Goal: Information Seeking & Learning: Learn about a topic

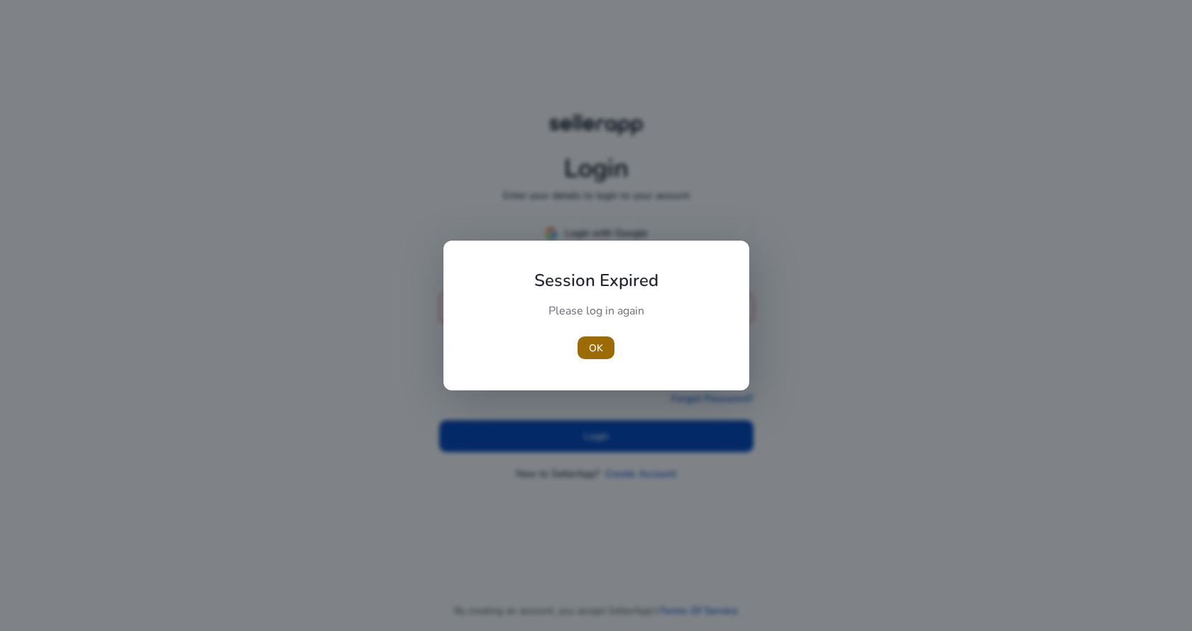
click at [605, 341] on span "button" at bounding box center [596, 348] width 37 height 34
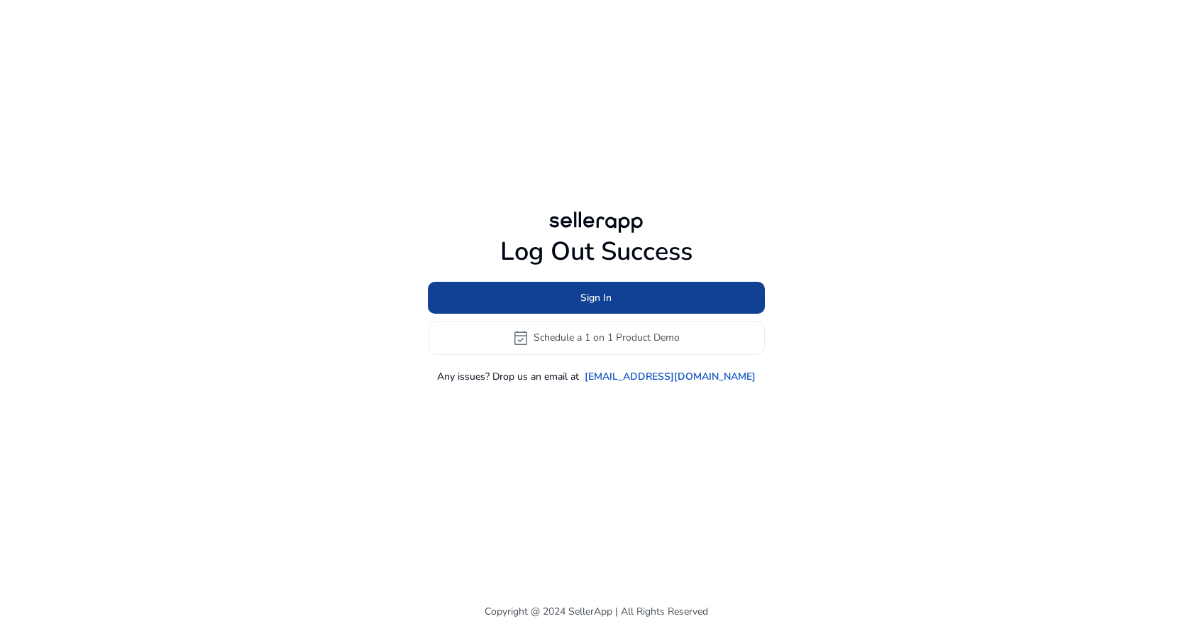
click at [590, 293] on span "Sign In" at bounding box center [595, 297] width 31 height 15
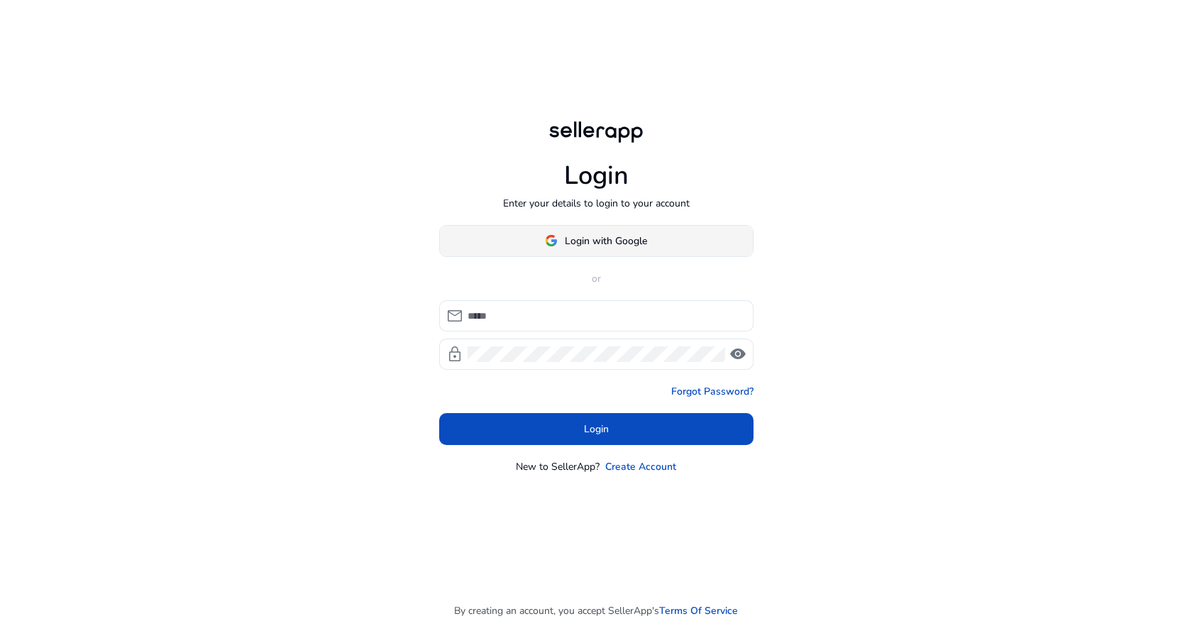
click at [593, 245] on span "Login with Google" at bounding box center [606, 240] width 82 height 15
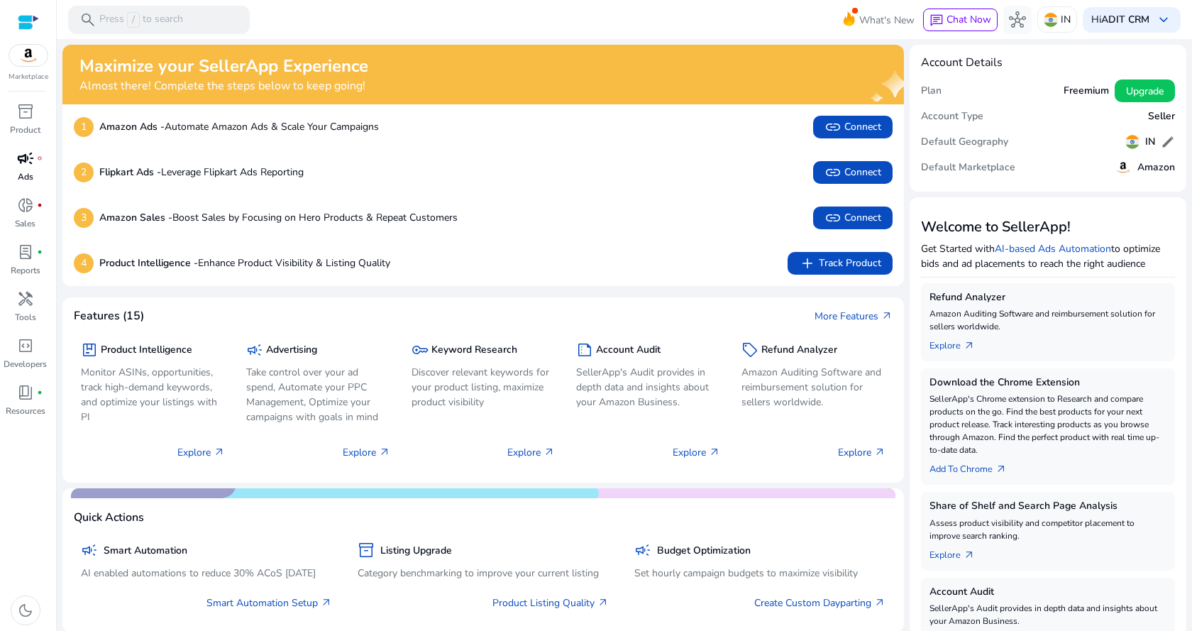
click at [27, 172] on p "Ads" at bounding box center [26, 176] width 16 height 13
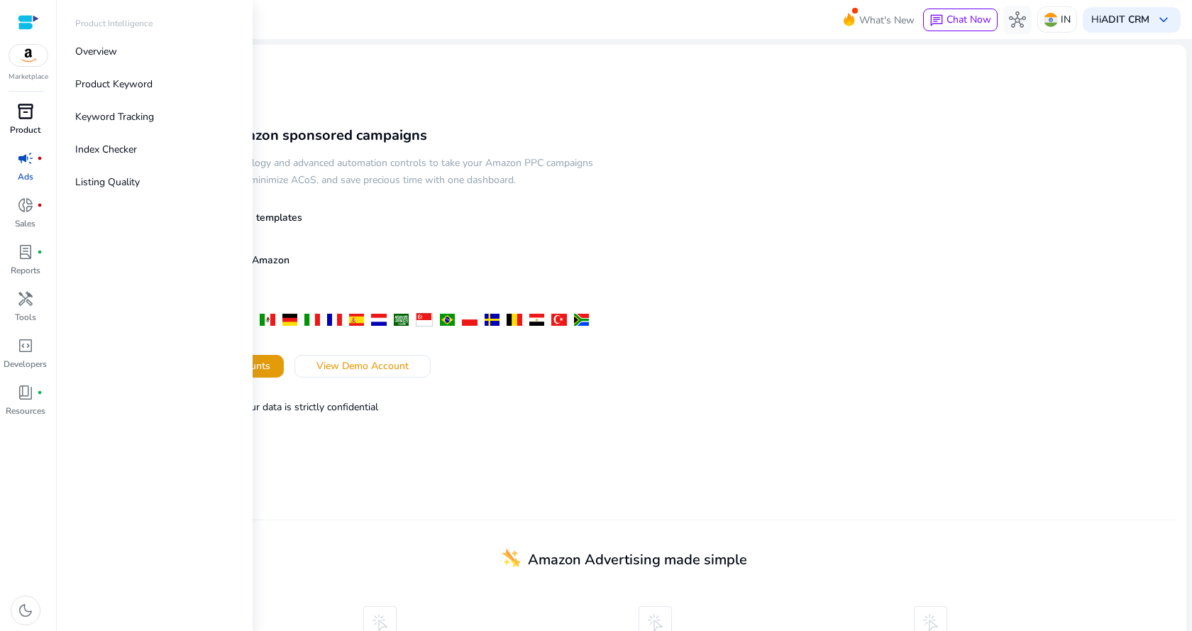
click at [26, 106] on span "inventory_2" at bounding box center [25, 111] width 17 height 17
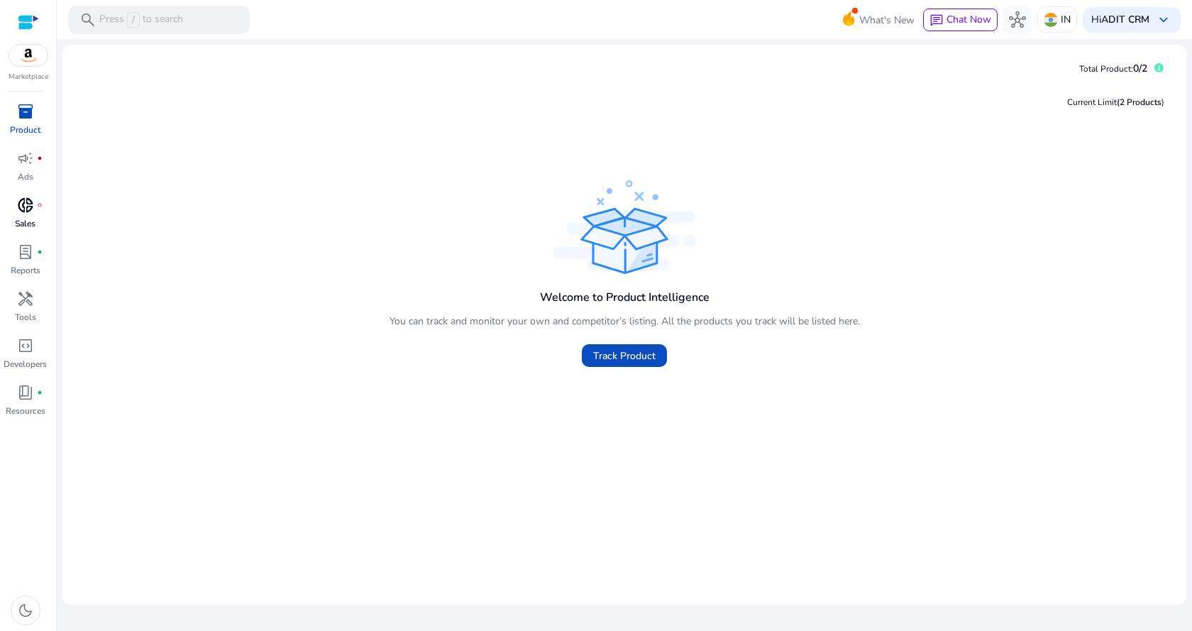
click at [13, 212] on div "donut_small fiber_manual_record" at bounding box center [26, 205] width 40 height 23
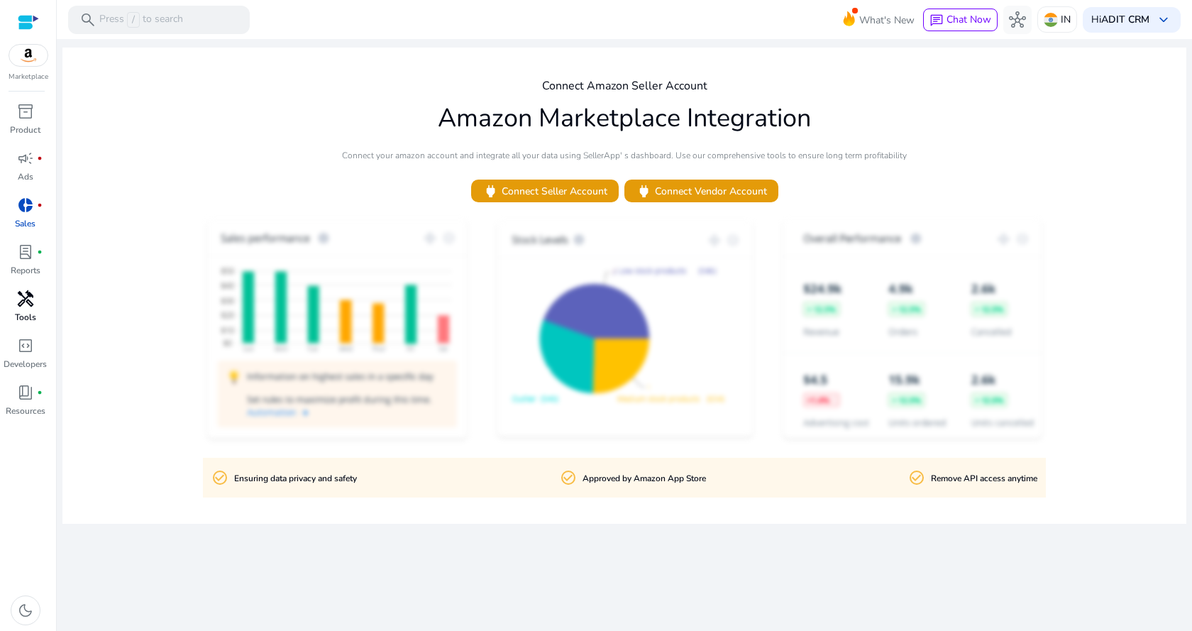
click at [17, 302] on span "handyman" at bounding box center [25, 298] width 17 height 17
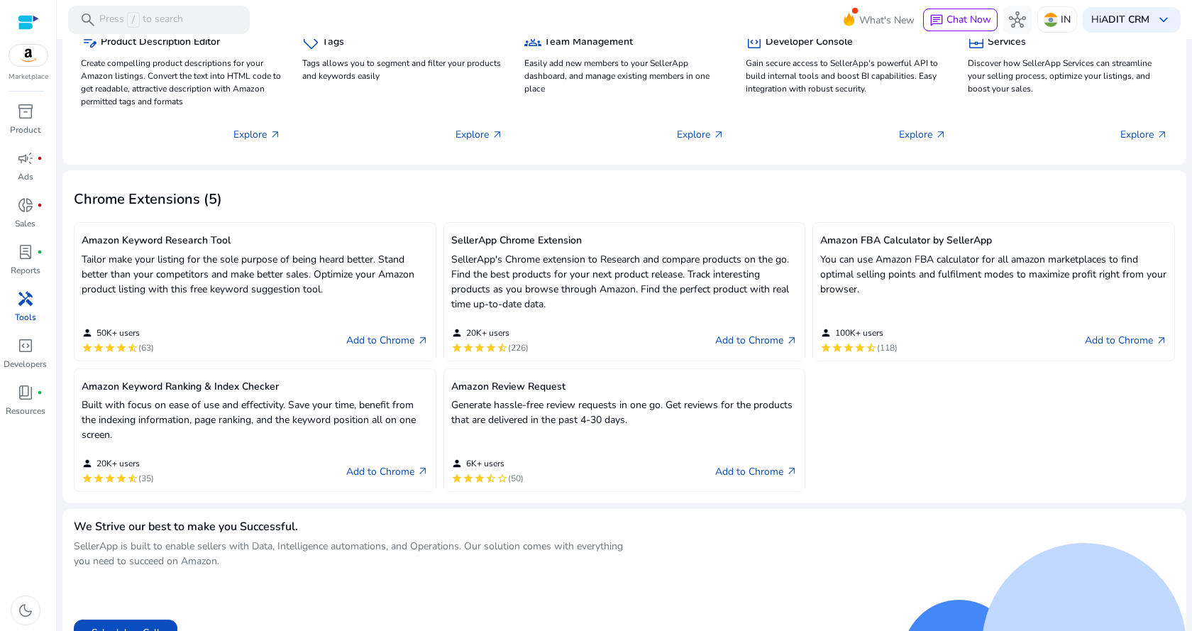
scroll to position [280, 0]
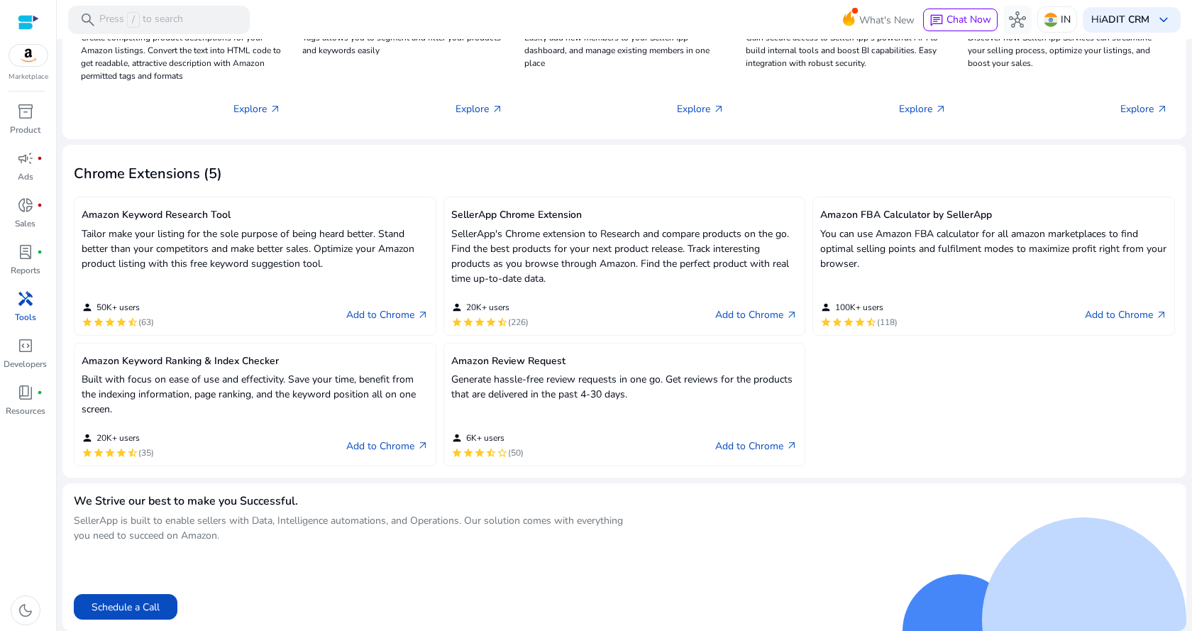
click at [23, 294] on span "handyman" at bounding box center [25, 298] width 17 height 17
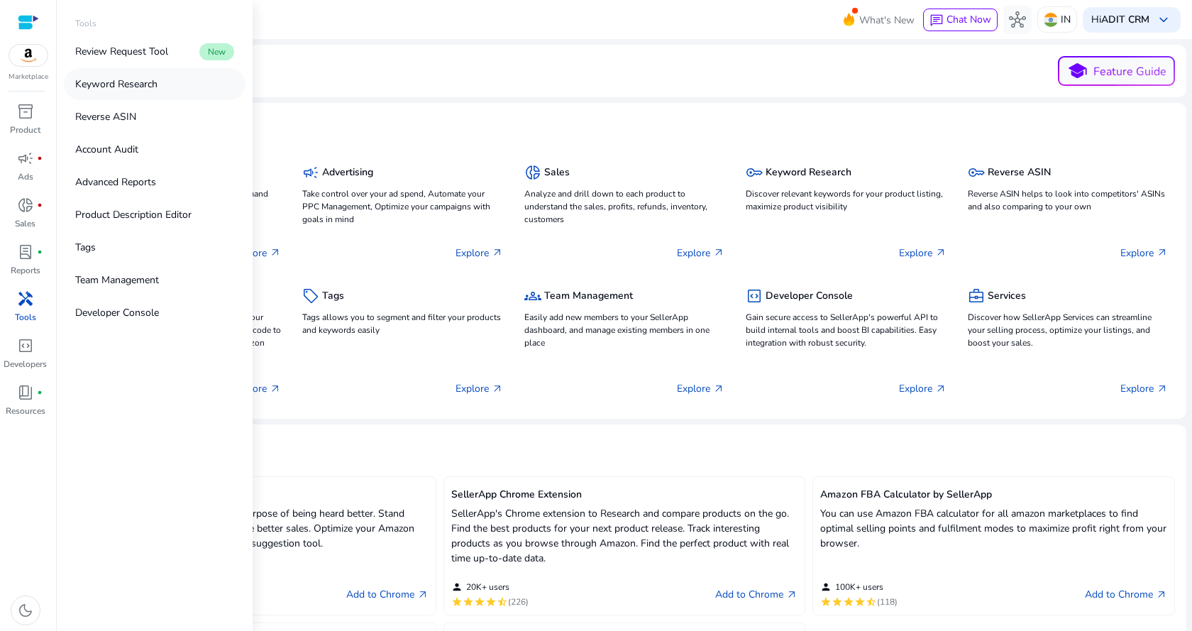
click at [157, 75] on link "Keyword Research" at bounding box center [155, 84] width 182 height 32
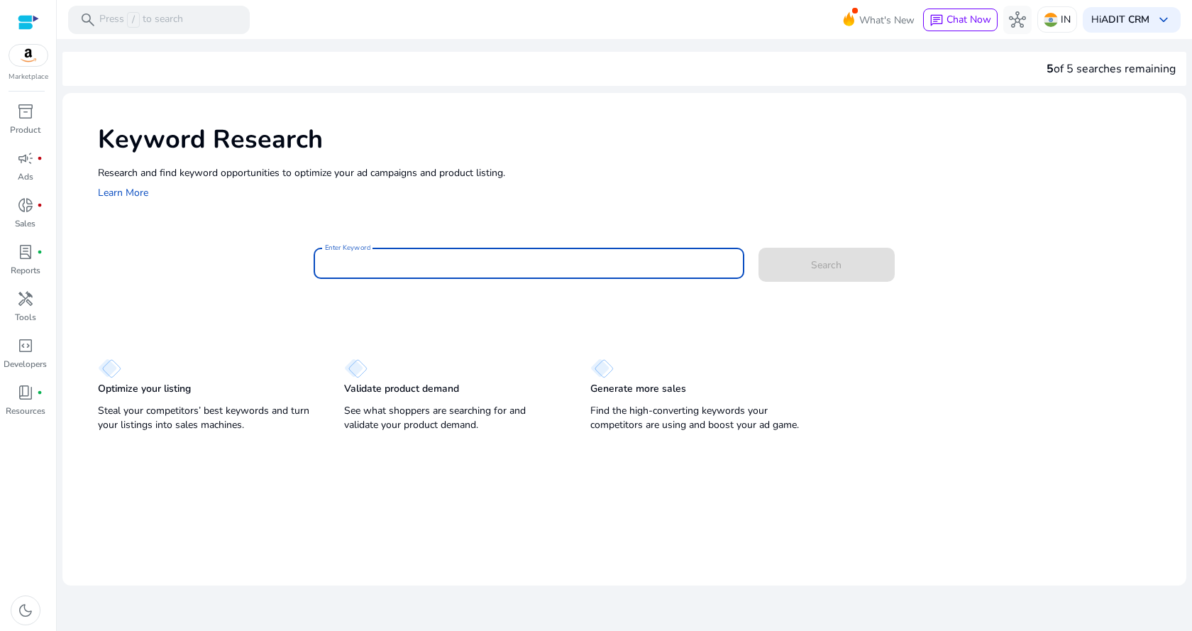
click at [392, 261] on input "Enter Keyword" at bounding box center [529, 263] width 408 height 16
type input "**********"
click at [758, 248] on button "Search" at bounding box center [826, 265] width 136 height 34
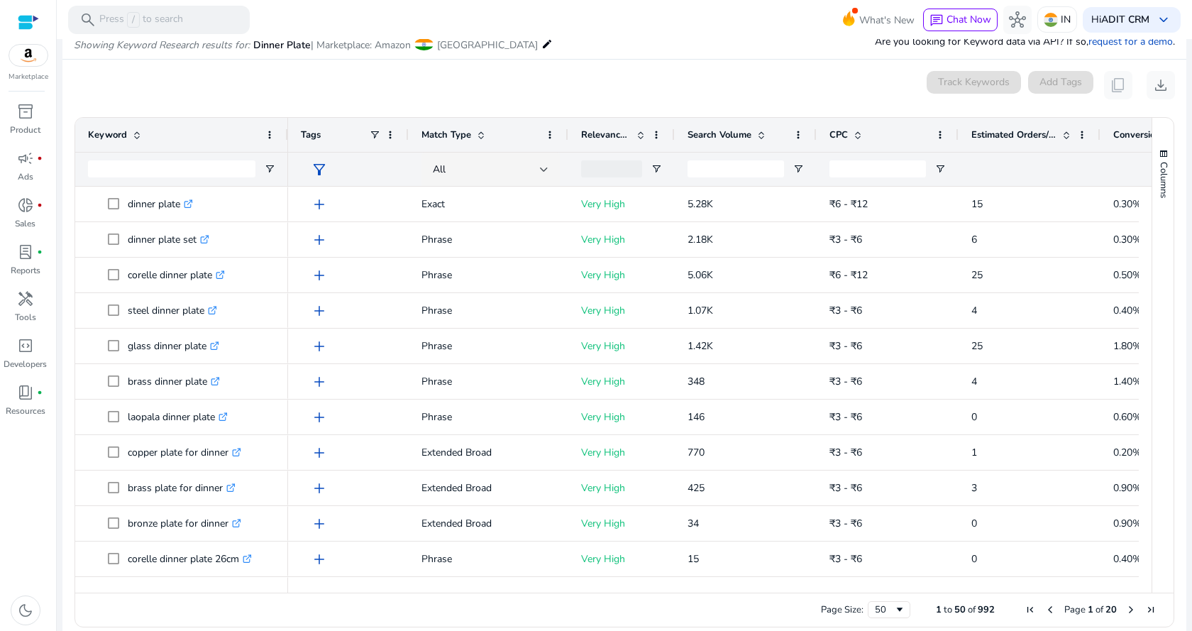
scroll to position [169, 0]
